Goal: Information Seeking & Learning: Learn about a topic

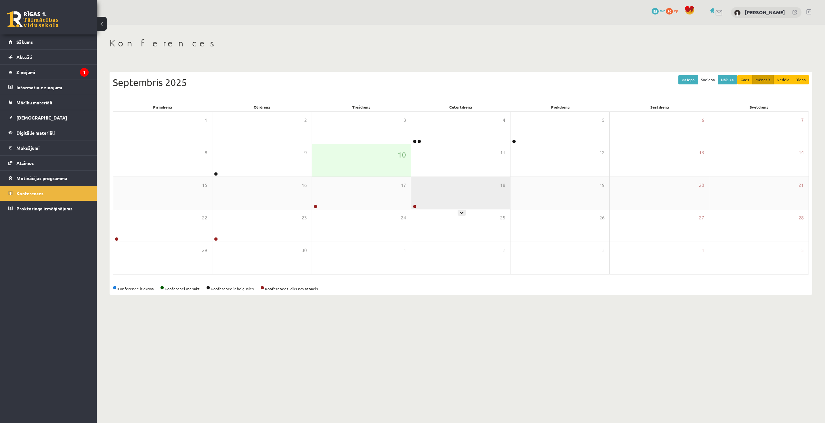
click at [509, 202] on div "18" at bounding box center [460, 193] width 99 height 32
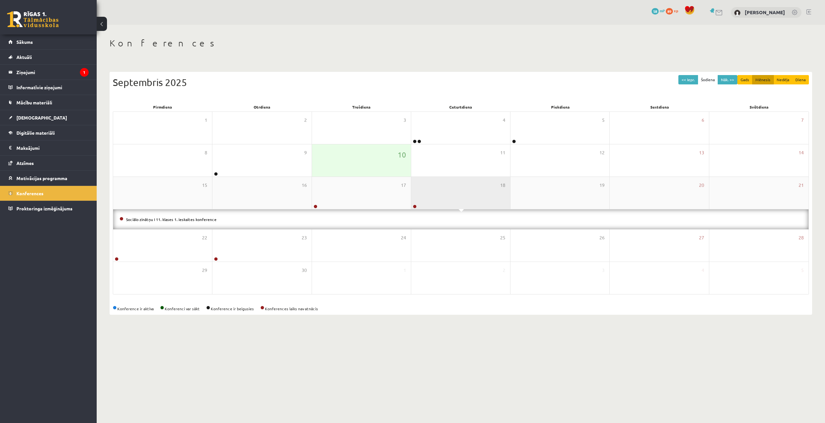
click at [509, 202] on div "18" at bounding box center [460, 193] width 99 height 32
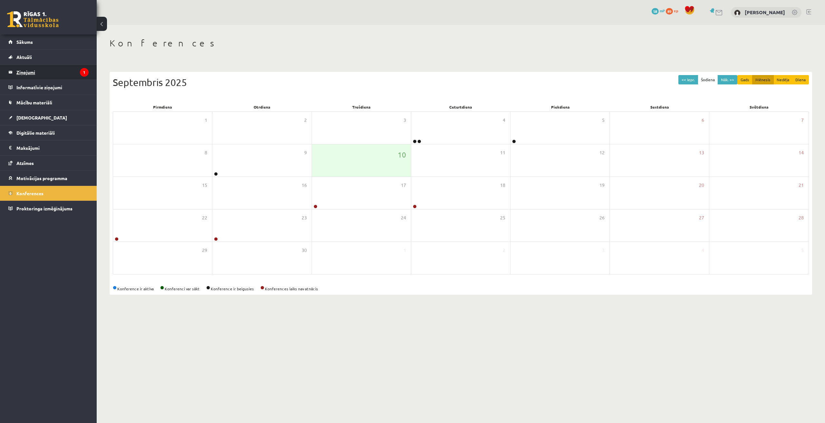
click at [48, 68] on legend "Ziņojumi 1" at bounding box center [52, 72] width 72 height 15
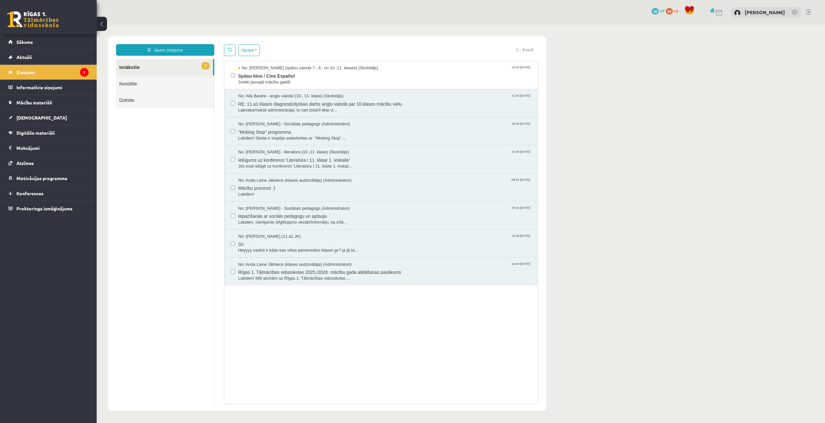
click at [184, 69] on link "1 Ienākošie" at bounding box center [164, 67] width 97 height 16
click at [261, 71] on span "Spāņu kino / Cine Español" at bounding box center [384, 75] width 293 height 8
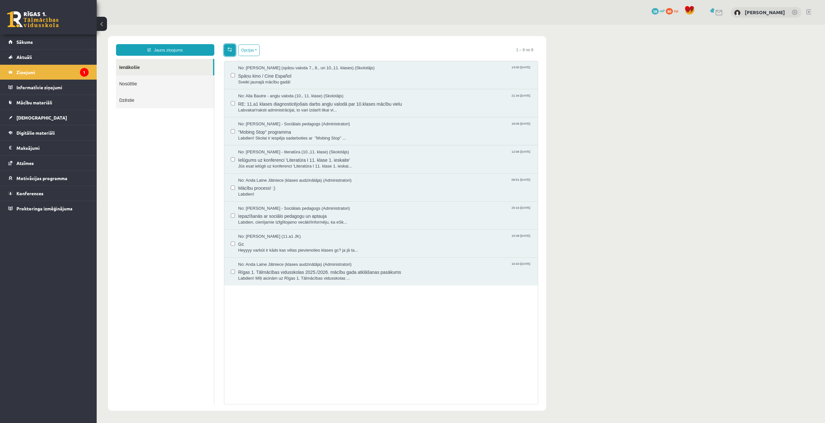
click at [225, 52] on link at bounding box center [230, 50] width 12 height 12
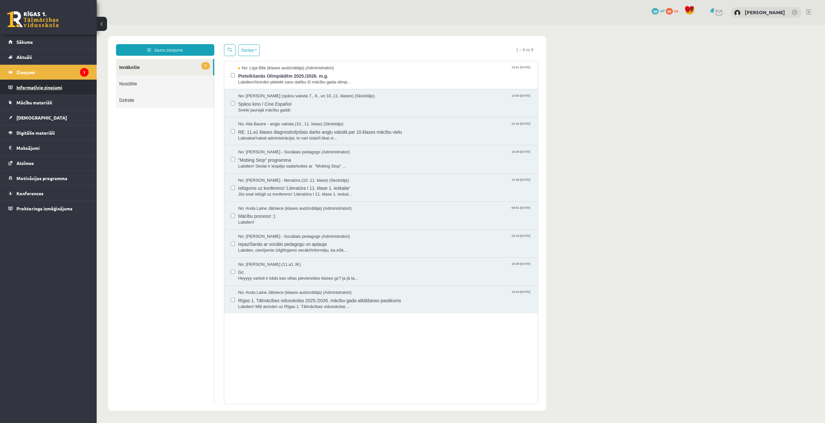
click at [55, 87] on legend "Informatīvie ziņojumi 0" at bounding box center [52, 87] width 72 height 15
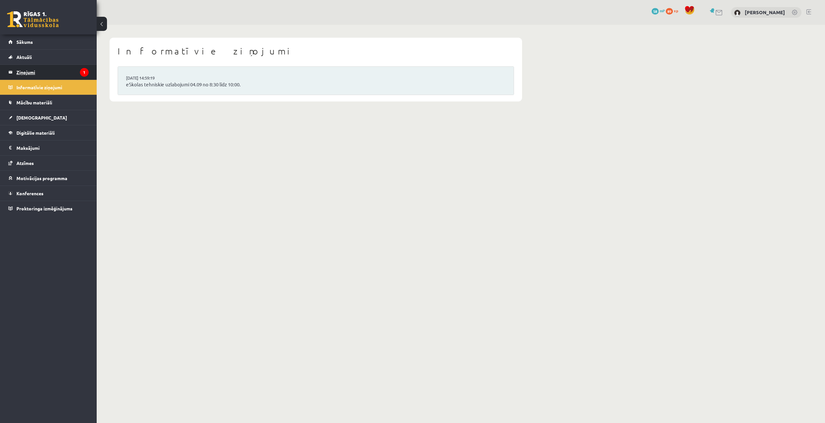
click at [57, 79] on legend "Ziņojumi 1" at bounding box center [52, 72] width 72 height 15
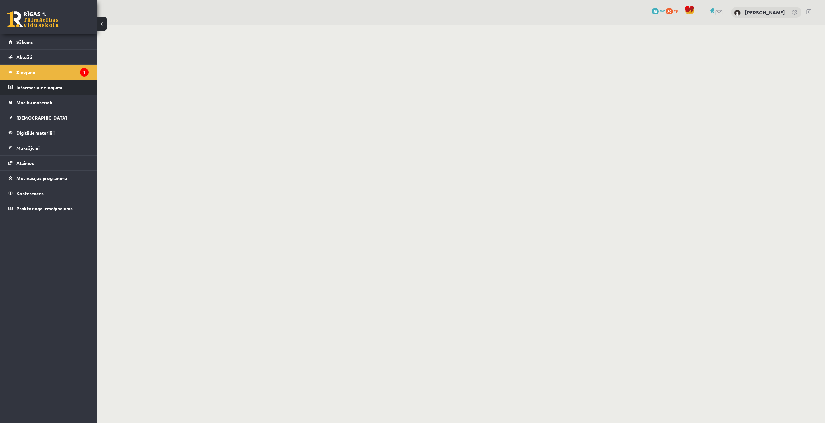
click at [57, 85] on legend "Informatīvie ziņojumi 0" at bounding box center [52, 87] width 72 height 15
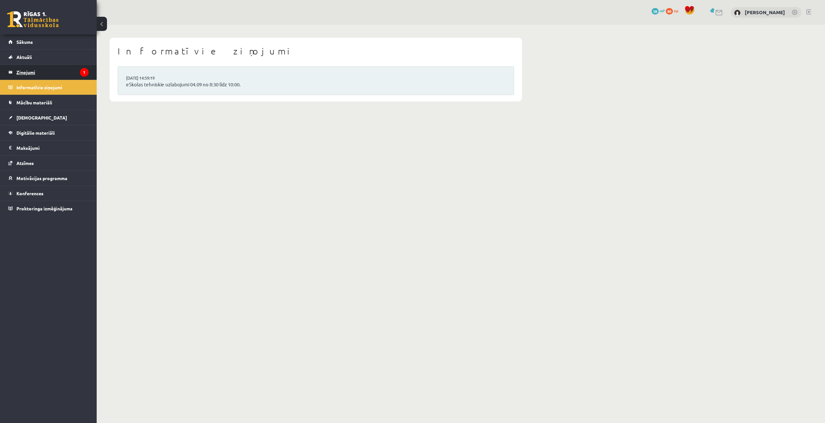
click at [63, 70] on legend "Ziņojumi 1" at bounding box center [52, 72] width 72 height 15
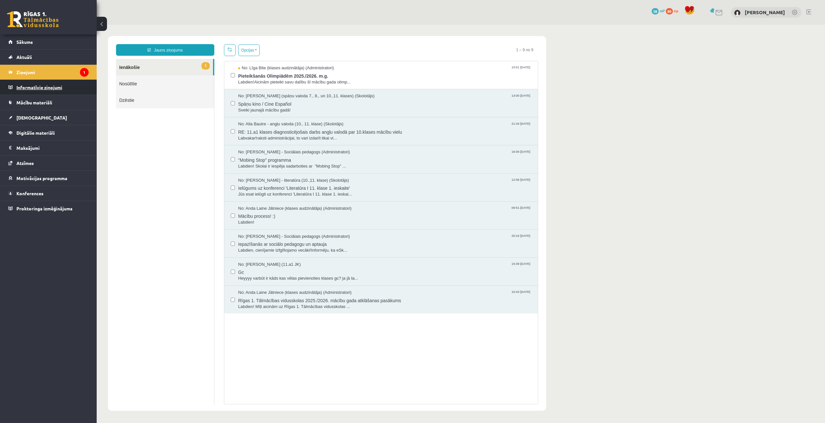
click at [59, 89] on legend "Informatīvie ziņojumi 0" at bounding box center [52, 87] width 72 height 15
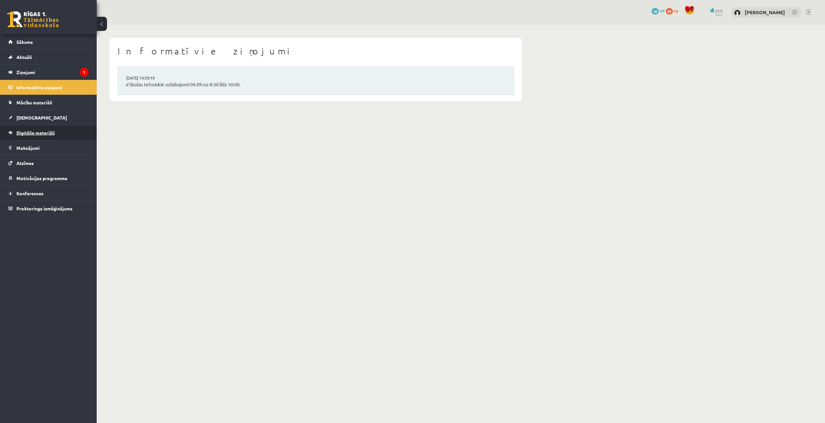
click at [55, 133] on span "Digitālie materiāli" at bounding box center [35, 133] width 38 height 6
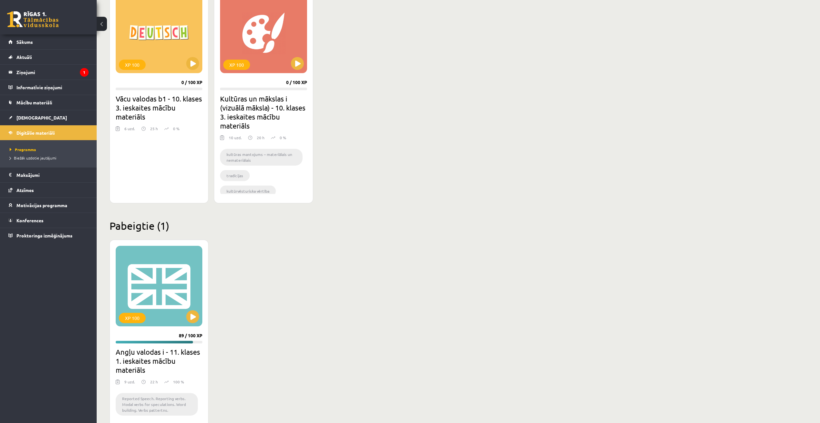
scroll to position [602, 0]
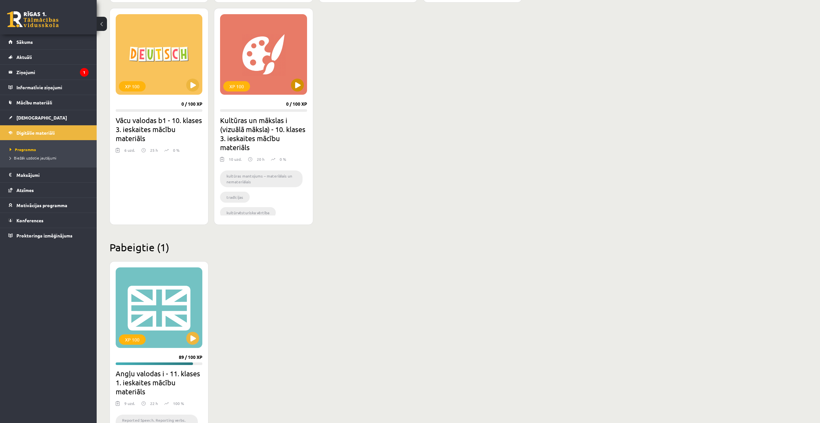
click at [251, 44] on div "XP 100" at bounding box center [263, 54] width 87 height 81
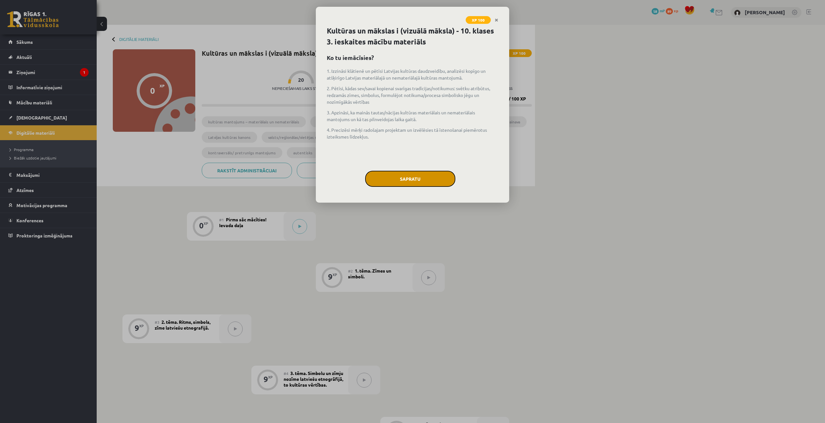
click at [403, 176] on button "Sapratu" at bounding box center [410, 179] width 90 height 16
